Goal: Task Accomplishment & Management: Manage account settings

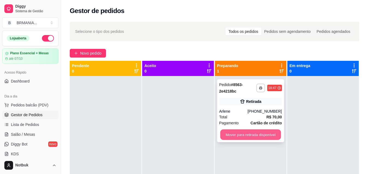
click at [238, 139] on button "Mover para retirada disponível" at bounding box center [250, 135] width 61 height 11
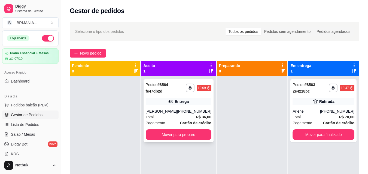
click at [160, 116] on div "Total R$ 36,00" at bounding box center [179, 117] width 66 height 6
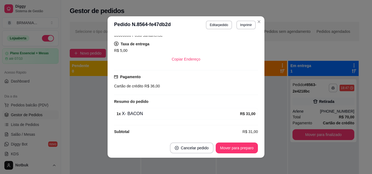
scroll to position [118, 0]
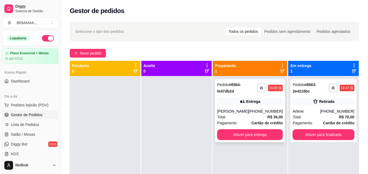
click at [240, 116] on div "Total R$ 36,00" at bounding box center [250, 117] width 66 height 6
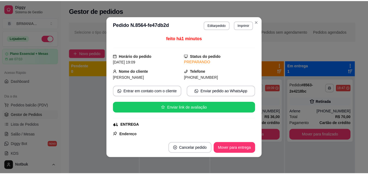
scroll to position [0, 0]
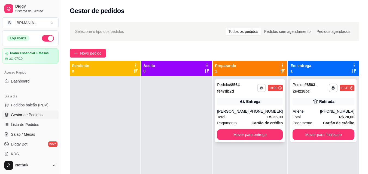
click at [260, 89] on icon "button" at bounding box center [261, 88] width 3 height 3
click at [249, 106] on button "IMPRESSORA" at bounding box center [242, 107] width 39 height 9
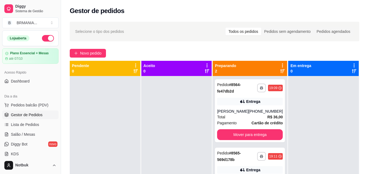
click at [317, 93] on div at bounding box center [323, 163] width 70 height 174
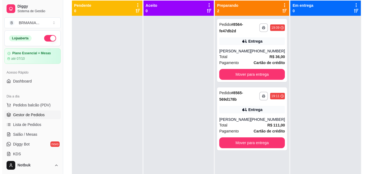
scroll to position [63, 0]
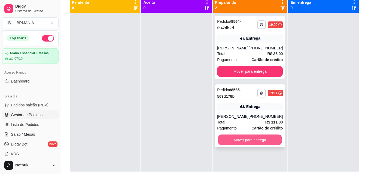
click at [258, 146] on button "Mover para entrega" at bounding box center [250, 140] width 64 height 11
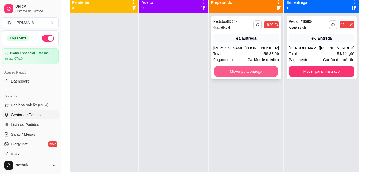
click at [243, 73] on button "Mover para entrega" at bounding box center [246, 71] width 64 height 11
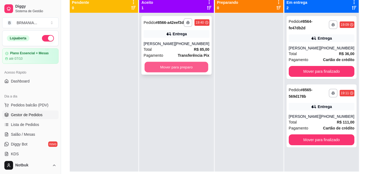
click at [203, 73] on button "Mover para preparo" at bounding box center [176, 67] width 64 height 11
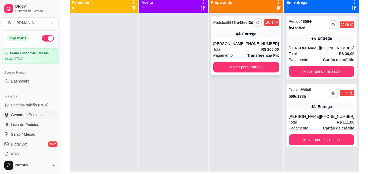
click at [255, 26] on button "button" at bounding box center [257, 22] width 8 height 8
click at [251, 43] on button "IMPRESSORA" at bounding box center [243, 43] width 38 height 8
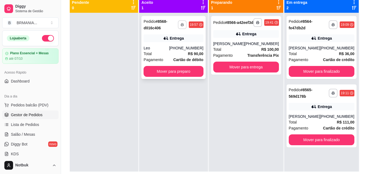
click at [186, 24] on button "button" at bounding box center [182, 24] width 9 height 9
click at [181, 44] on button "IMPRESSORA" at bounding box center [171, 43] width 38 height 8
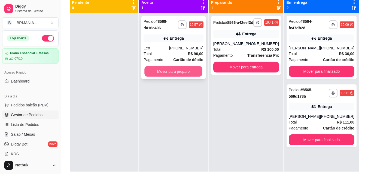
click at [183, 69] on button "Mover para preparo" at bounding box center [173, 71] width 58 height 11
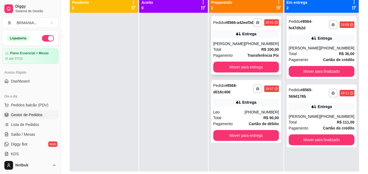
click at [241, 47] on div "[PERSON_NAME]" at bounding box center [228, 43] width 31 height 5
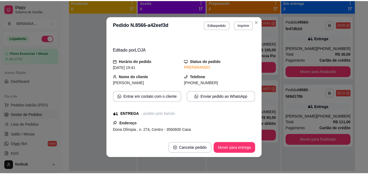
scroll to position [0, 0]
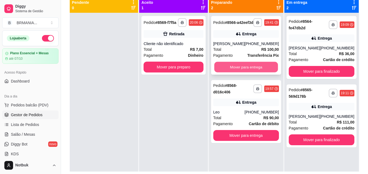
click at [252, 72] on button "Mover para entrega" at bounding box center [246, 67] width 64 height 11
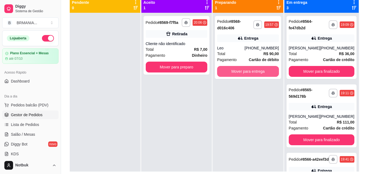
click at [252, 72] on button "Mover para entrega" at bounding box center [248, 71] width 62 height 11
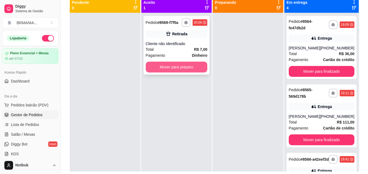
click at [203, 70] on button "Mover para preparo" at bounding box center [177, 67] width 62 height 11
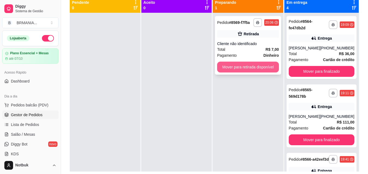
click at [226, 69] on button "Mover para retirada disponível" at bounding box center [248, 67] width 62 height 11
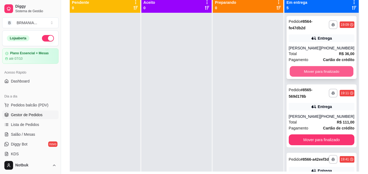
click at [308, 72] on button "Mover para finalizado" at bounding box center [321, 71] width 64 height 11
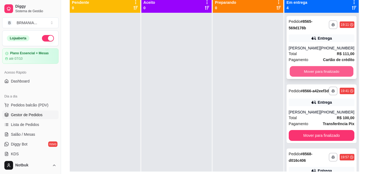
click at [308, 75] on button "Mover para finalizado" at bounding box center [321, 71] width 64 height 11
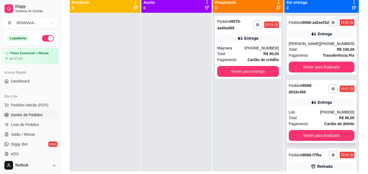
click at [317, 115] on div "Leo" at bounding box center [303, 112] width 31 height 5
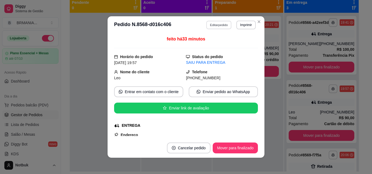
click at [218, 27] on button "Editar pedido" at bounding box center [218, 25] width 25 height 8
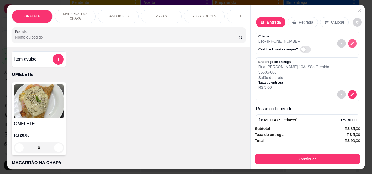
click at [350, 42] on icon "decrease-product-quantity" at bounding box center [352, 44] width 4 height 4
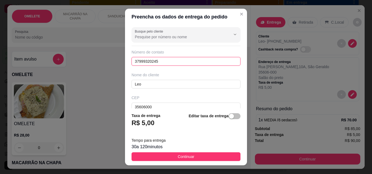
drag, startPoint x: 156, startPoint y: 61, endPoint x: 133, endPoint y: 63, distance: 22.7
click at [133, 63] on input "37999320245" at bounding box center [185, 61] width 109 height 9
drag, startPoint x: 133, startPoint y: 63, endPoint x: 205, endPoint y: 109, distance: 85.0
click at [205, 109] on section "Preencha os dados de entrega do pedido Busque pelo cliente Número de contato No…" at bounding box center [186, 87] width 122 height 157
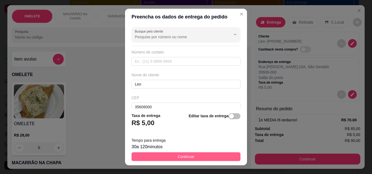
click at [196, 157] on button "Continuar" at bounding box center [185, 157] width 109 height 9
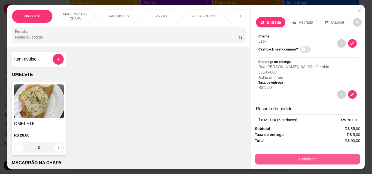
click at [263, 156] on button "Continuar" at bounding box center [307, 159] width 105 height 11
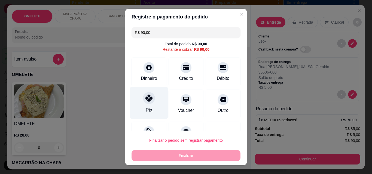
click at [145, 100] on icon at bounding box center [148, 98] width 7 height 7
type input "R$ 0,00"
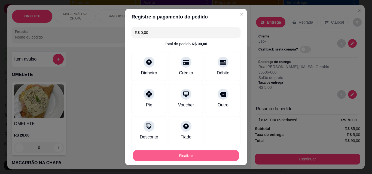
click at [170, 156] on button "Finalizar" at bounding box center [186, 156] width 106 height 11
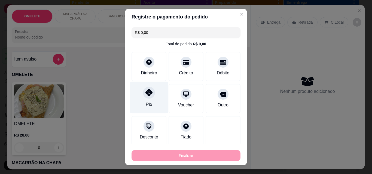
type input "0"
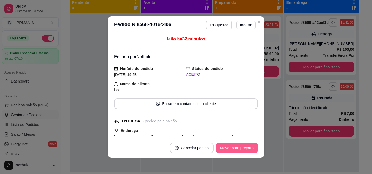
click at [223, 149] on button "Mover para preparo" at bounding box center [236, 148] width 42 height 11
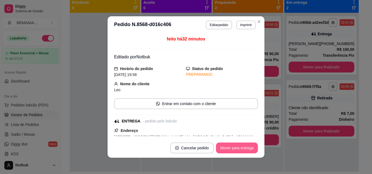
click at [223, 149] on button "Mover para entrega" at bounding box center [237, 148] width 42 height 11
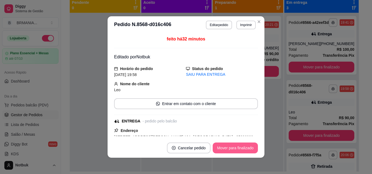
click at [223, 149] on button "Mover para finalizado" at bounding box center [234, 148] width 45 height 11
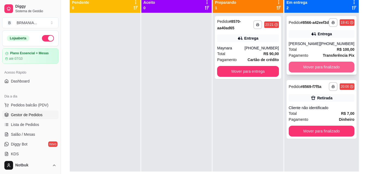
click at [308, 73] on button "Mover para finalizado" at bounding box center [321, 67] width 66 height 11
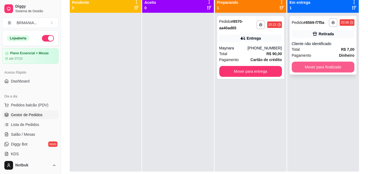
click at [309, 67] on button "Mover para finalizado" at bounding box center [322, 67] width 63 height 11
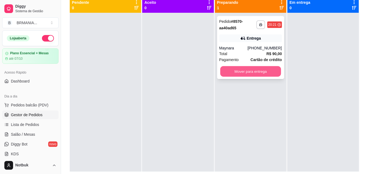
click at [253, 71] on button "Mover para entrega" at bounding box center [250, 71] width 61 height 11
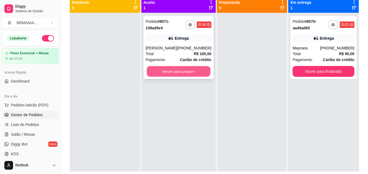
click at [190, 70] on button "Mover para preparo" at bounding box center [178, 71] width 64 height 11
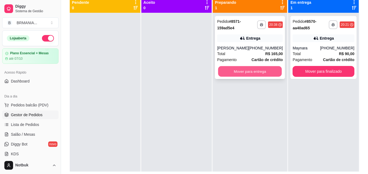
click at [230, 69] on button "Mover para entrega" at bounding box center [250, 71] width 64 height 11
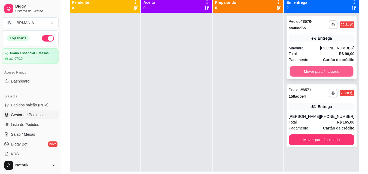
click at [308, 71] on button "Mover para finalizado" at bounding box center [321, 71] width 64 height 11
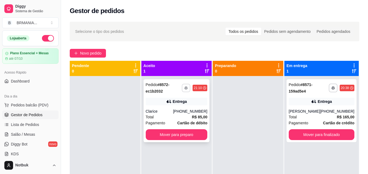
click at [189, 90] on button "button" at bounding box center [186, 88] width 8 height 8
click at [183, 106] on button "IMPRESSORA" at bounding box center [171, 107] width 38 height 8
click at [179, 135] on button "Mover para preparo" at bounding box center [176, 135] width 60 height 11
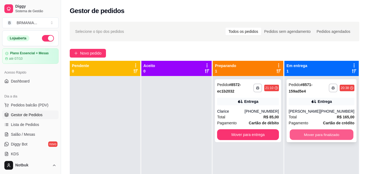
click at [317, 135] on button "Mover para finalizado" at bounding box center [321, 135] width 64 height 11
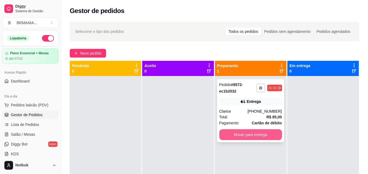
click at [270, 133] on button "Mover para entrega" at bounding box center [250, 134] width 63 height 11
